Goal: Information Seeking & Learning: Understand process/instructions

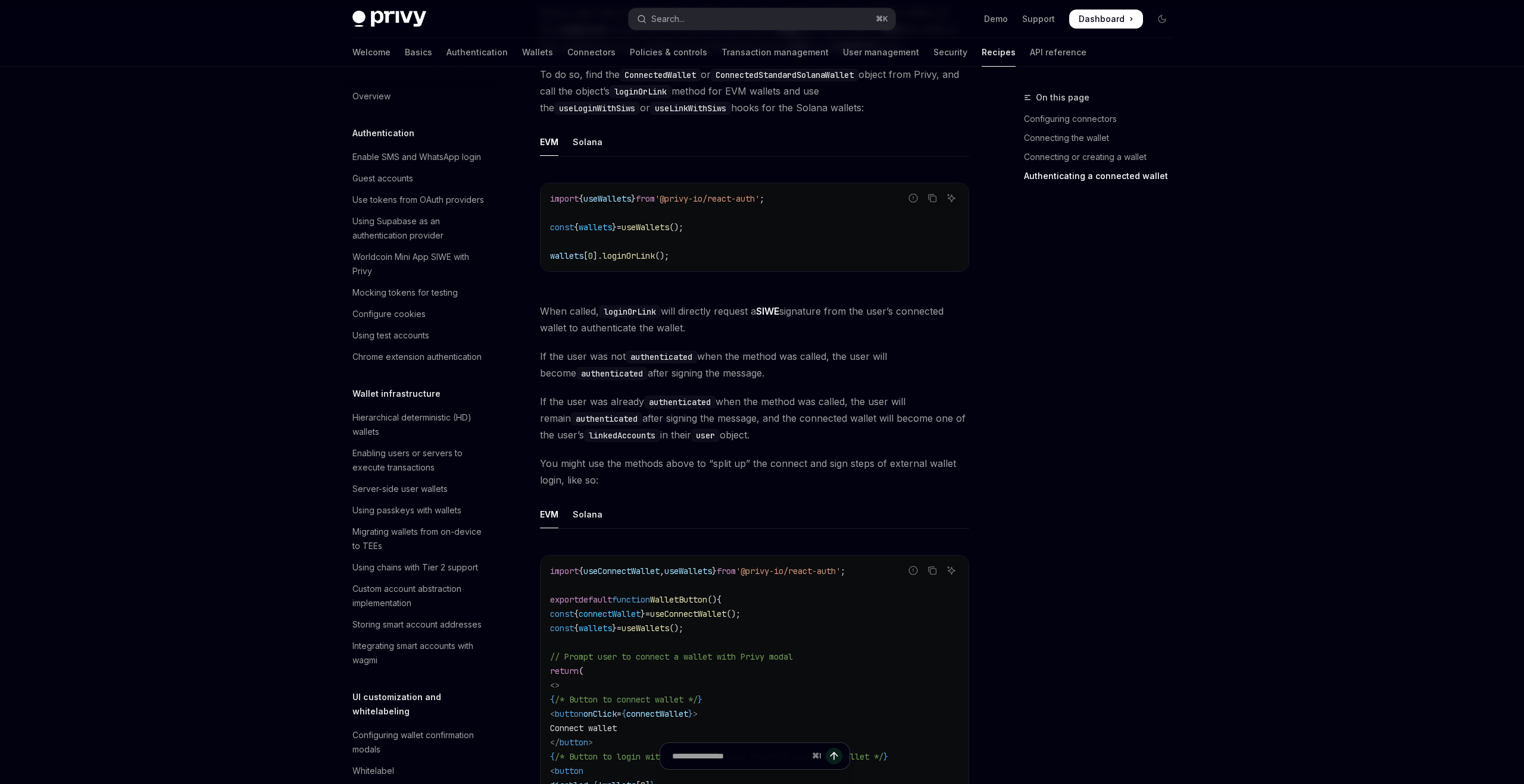
scroll to position [1507, 0]
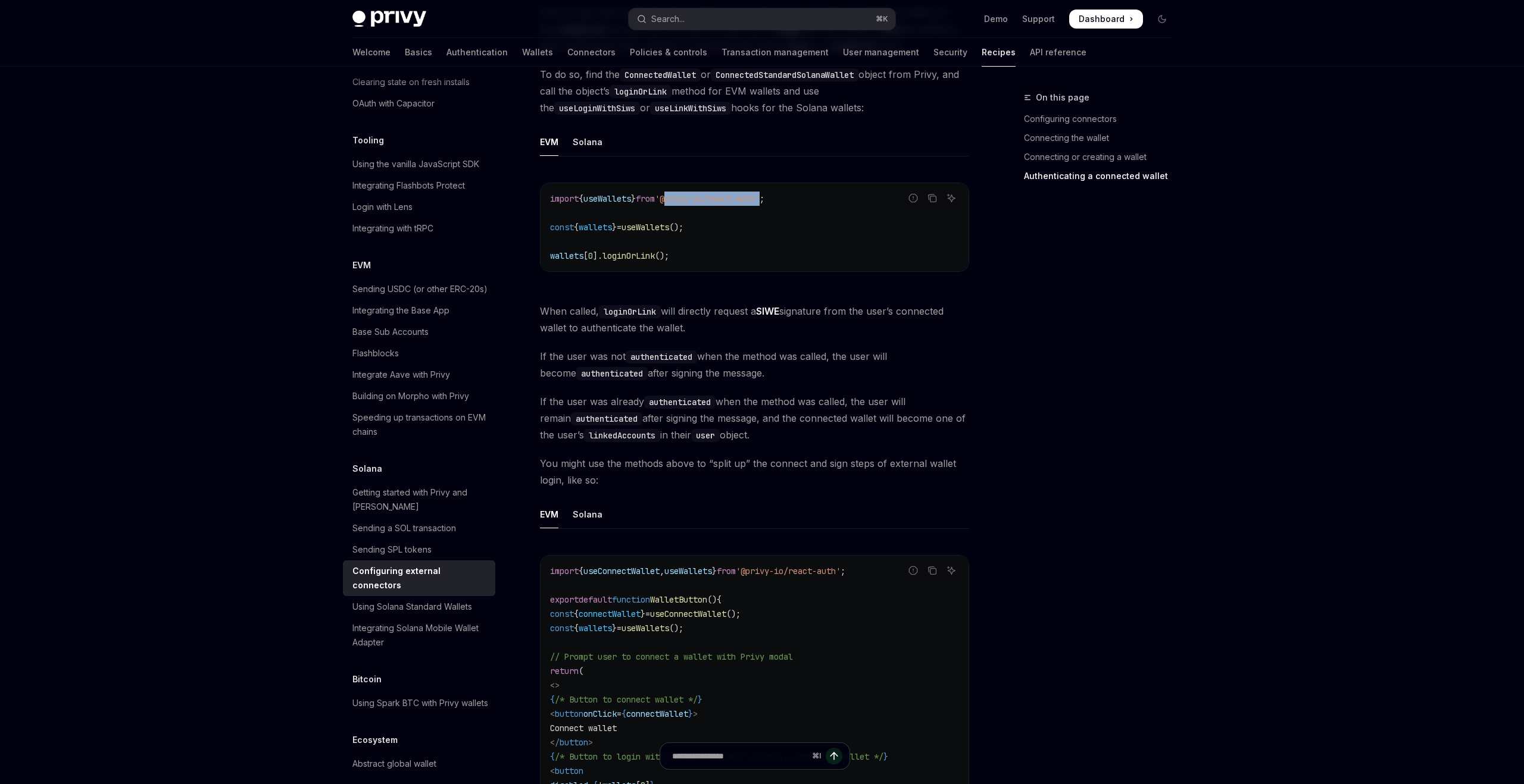
drag, startPoint x: 681, startPoint y: 178, endPoint x: 779, endPoint y: 179, distance: 98.0
click at [759, 194] on span "'@privy-io/react-auth'" at bounding box center [707, 199] width 105 height 11
copy span "@privy-io/react-auth"
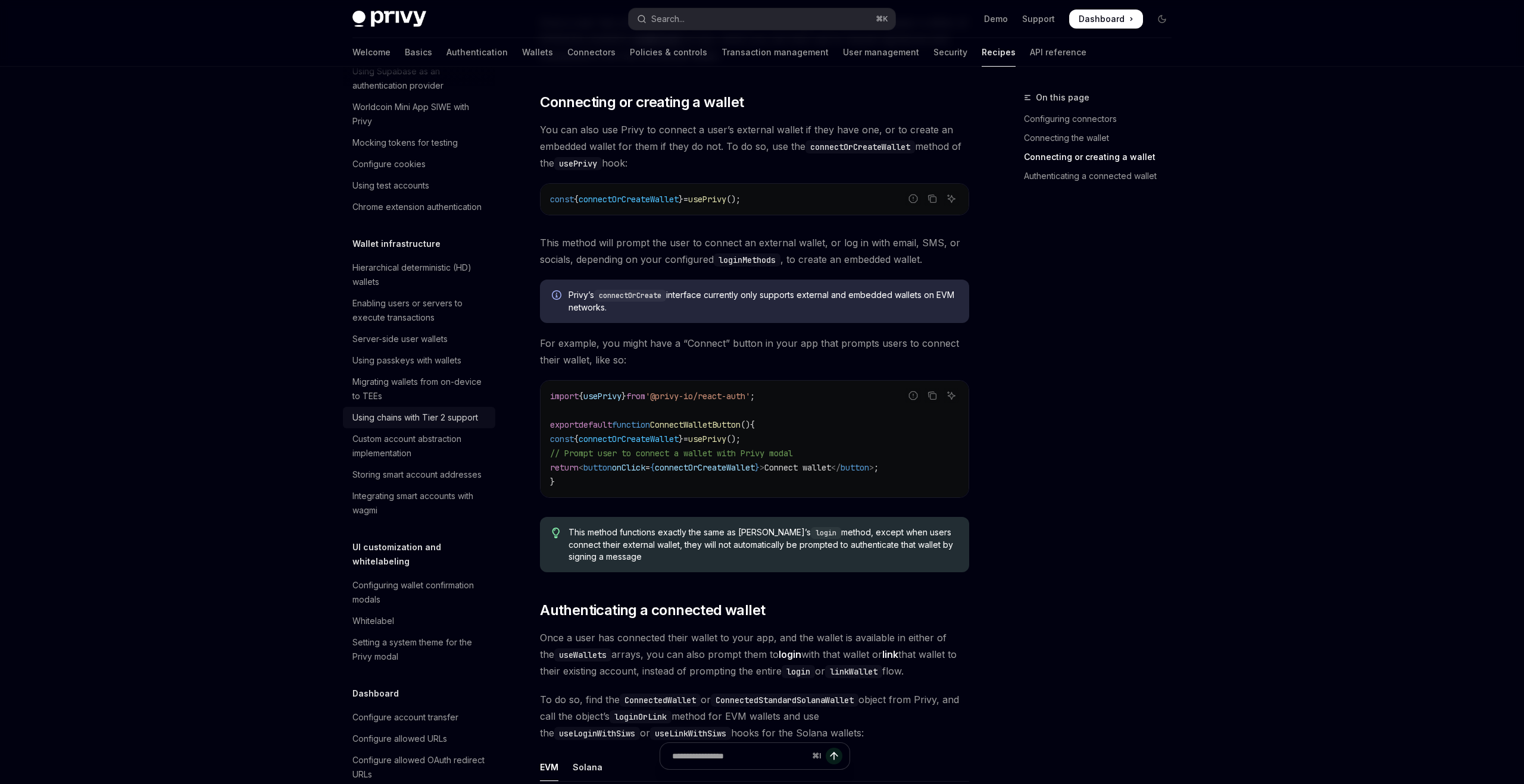
scroll to position [0, 0]
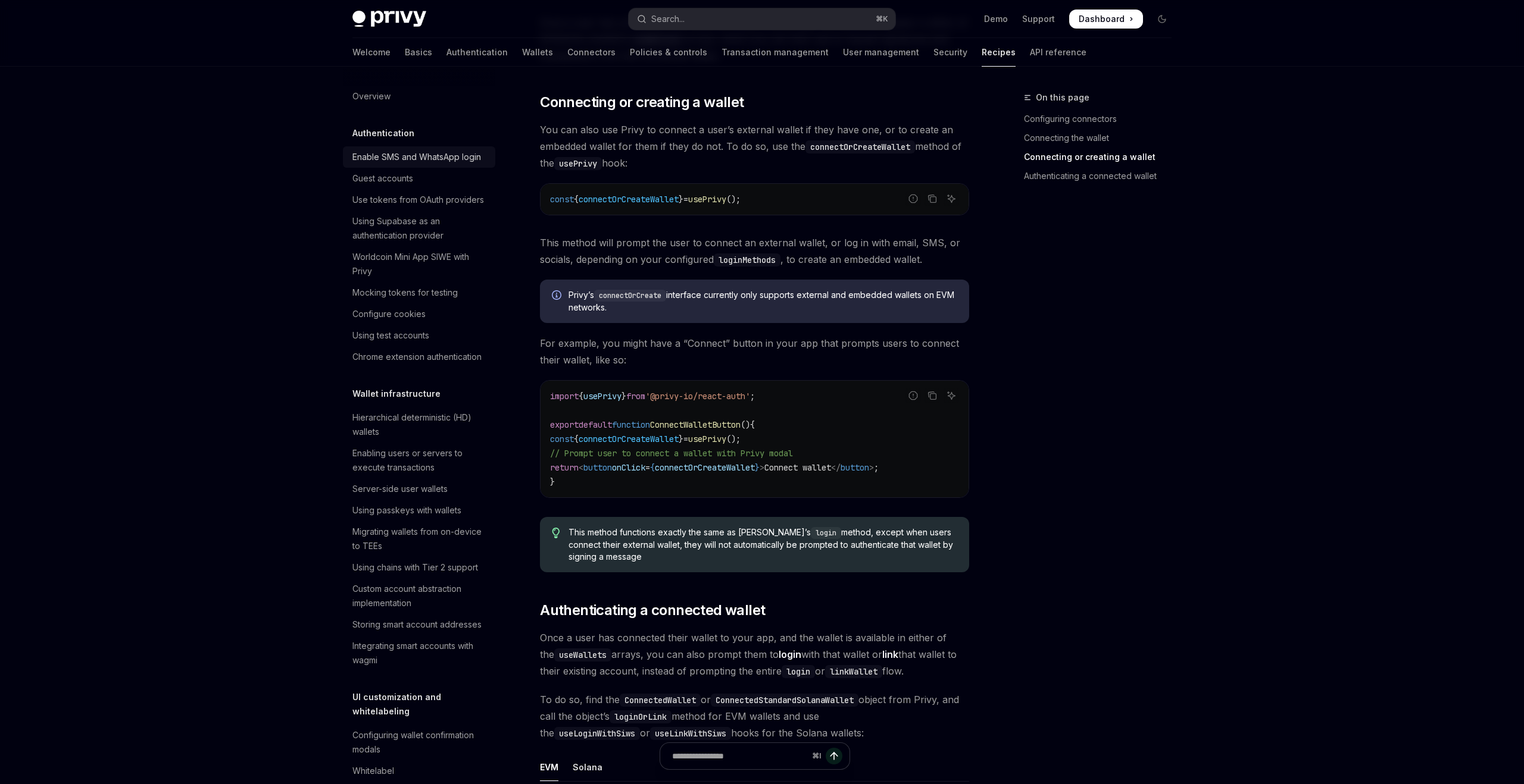
click at [400, 155] on div "Enable SMS and WhatsApp login" at bounding box center [416, 157] width 128 height 14
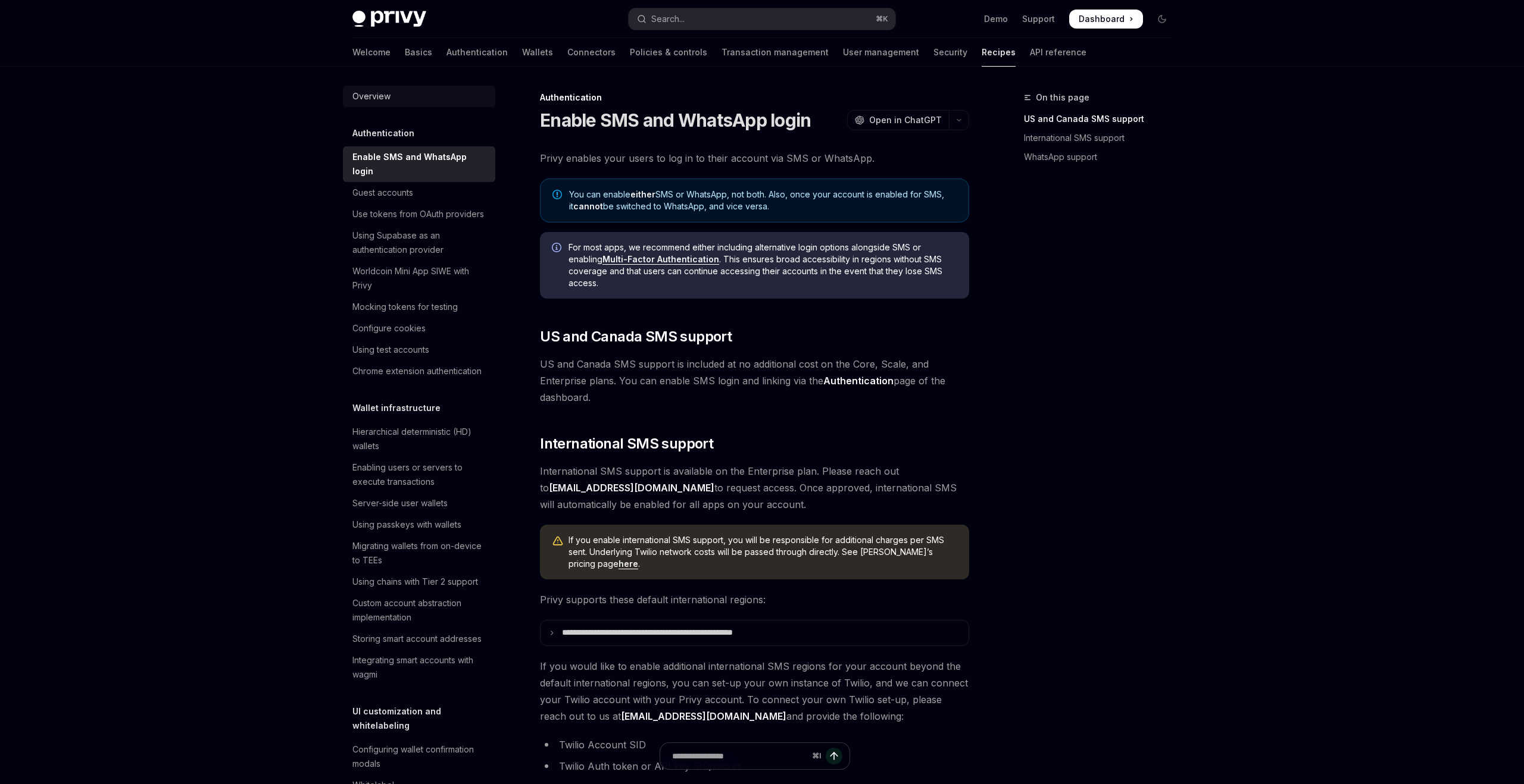
click at [383, 103] on div "Overview" at bounding box center [371, 96] width 38 height 14
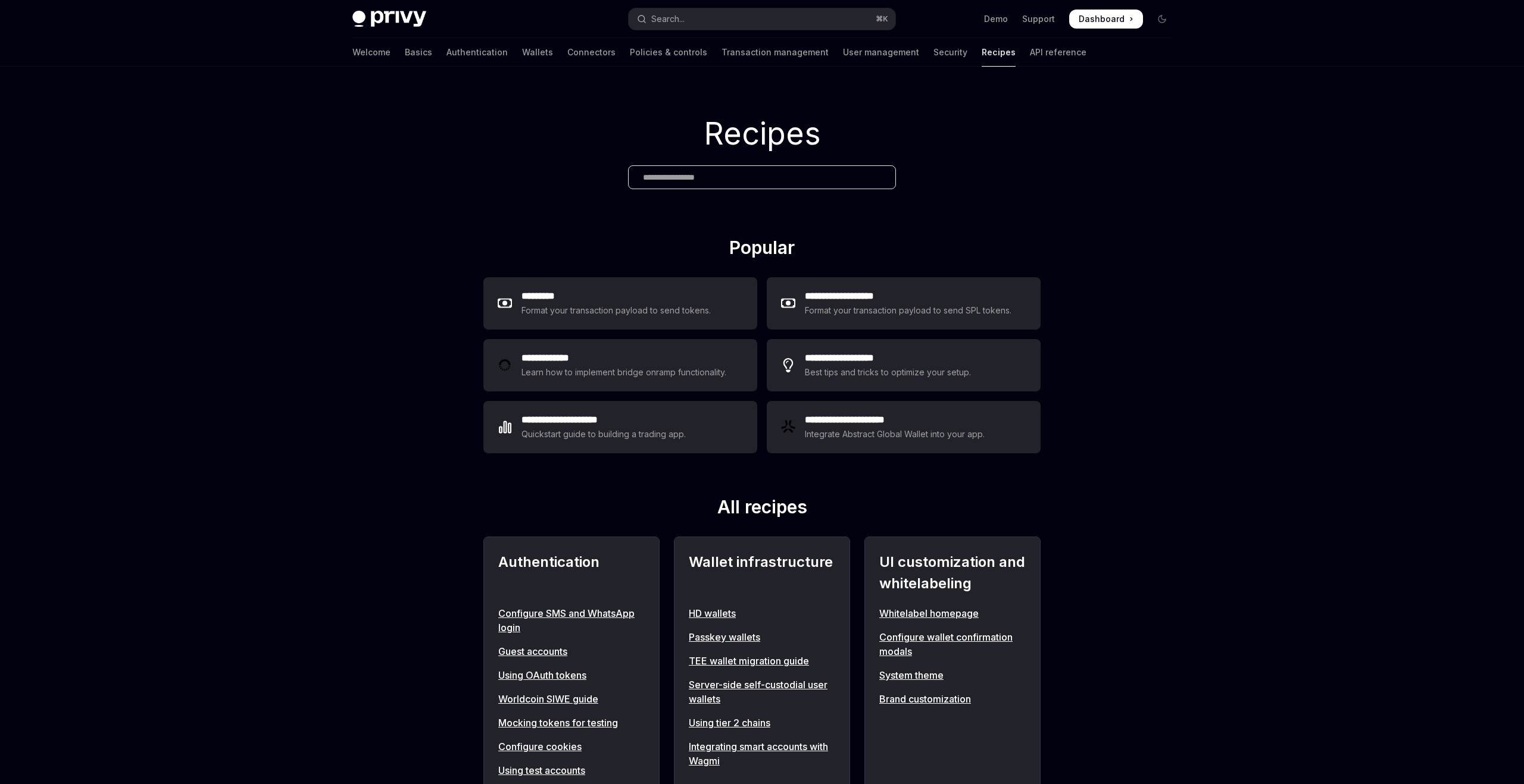
type textarea "*"
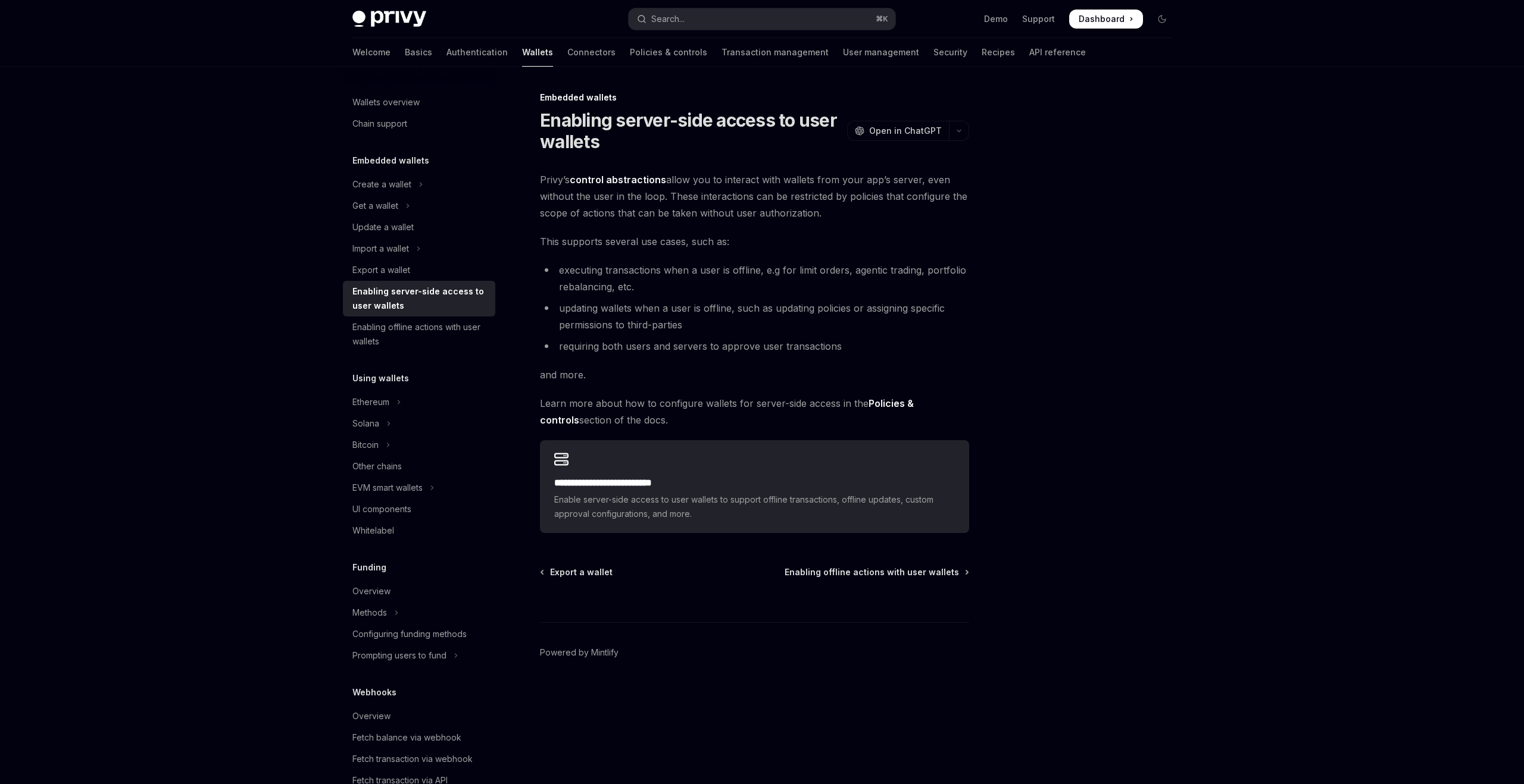
type textarea "*"
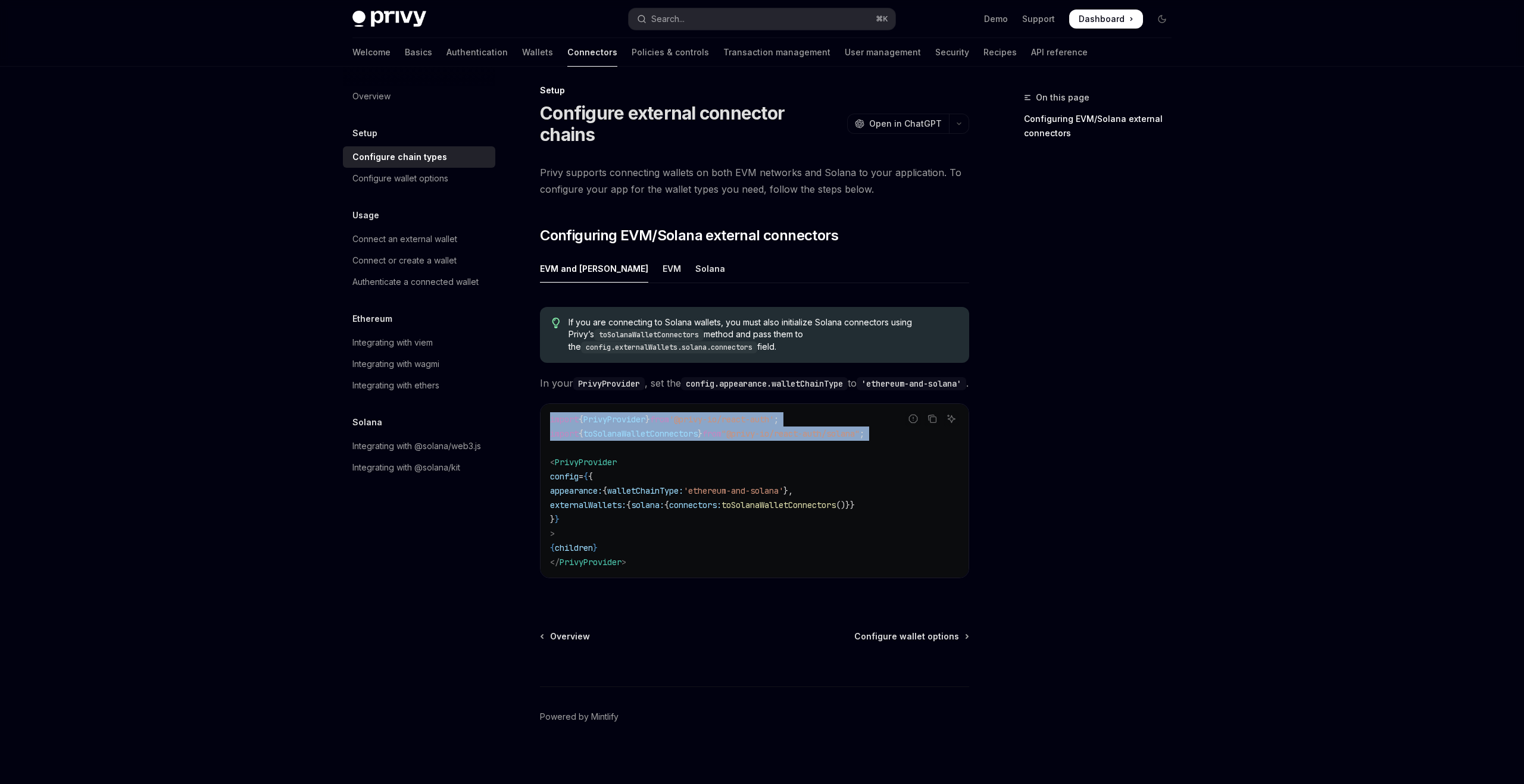
drag, startPoint x: 602, startPoint y: 440, endPoint x: 530, endPoint y: 413, distance: 76.9
click at [530, 413] on div "Setup Configure external connector chains OpenAI Open in ChatGPT OpenAI Open in…" at bounding box center [643, 436] width 657 height 706
copy code "import { PrivyProvider } from '@privy-io/react-auth' ; import { toSolanaWalletC…"
type textarea "*"
